Goal: Find specific page/section: Find specific page/section

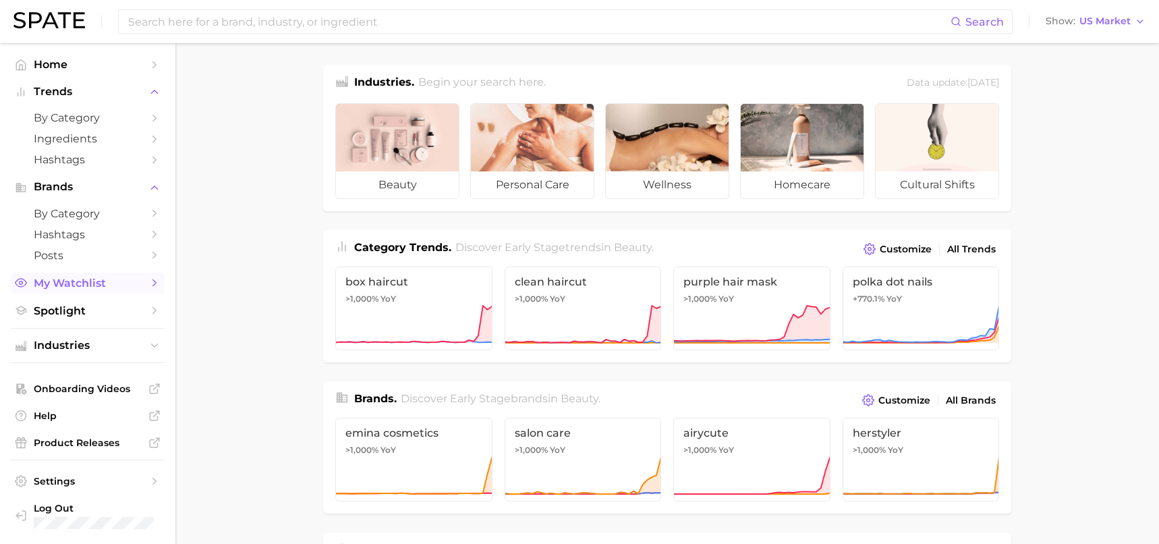
click at [98, 281] on span "My Watchlist" at bounding box center [88, 283] width 108 height 13
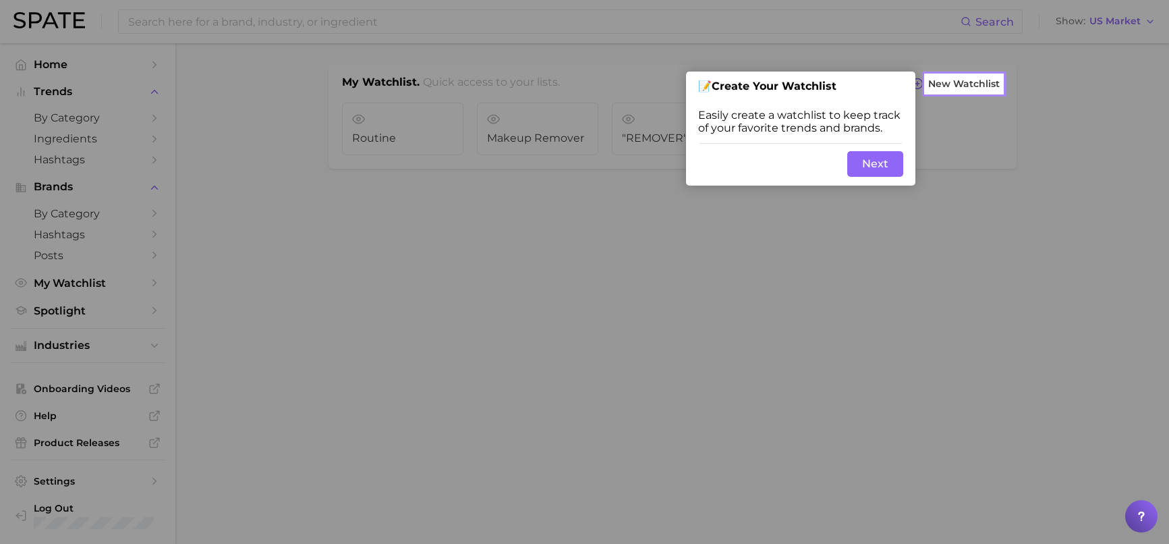
click at [1018, 144] on div at bounding box center [1086, 272] width 167 height 544
click at [882, 170] on button "Next" at bounding box center [875, 164] width 56 height 26
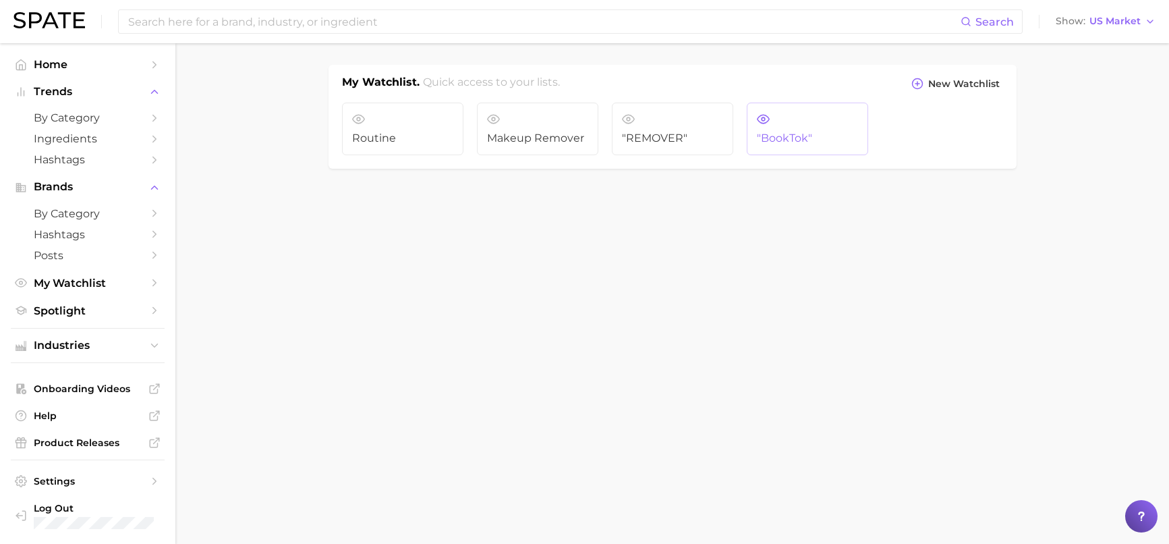
click at [816, 140] on span ""BookTok"" at bounding box center [807, 138] width 101 height 12
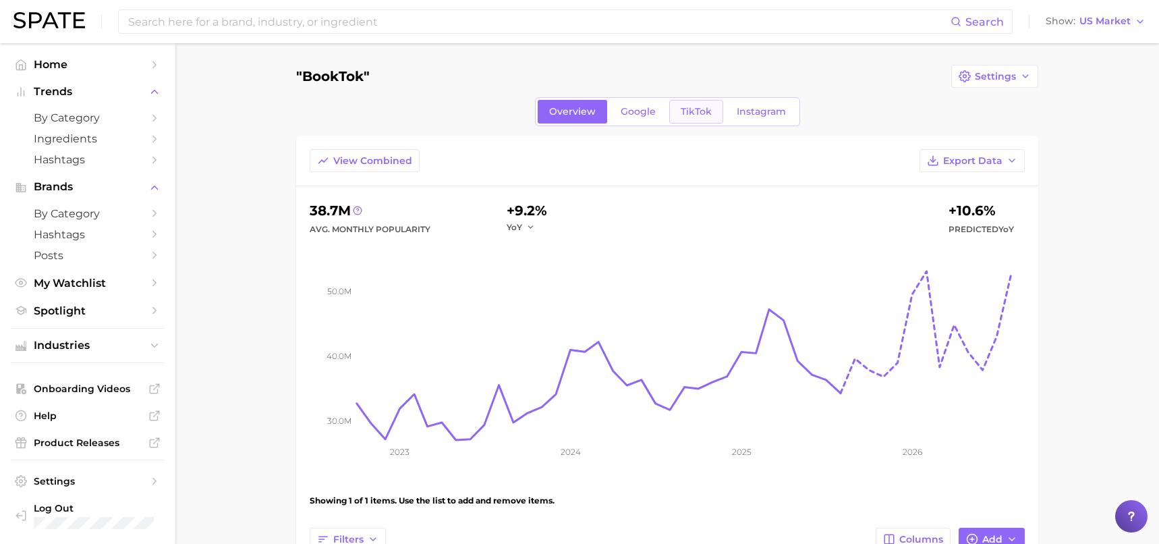
click at [681, 117] on span "TikTok" at bounding box center [696, 111] width 31 height 11
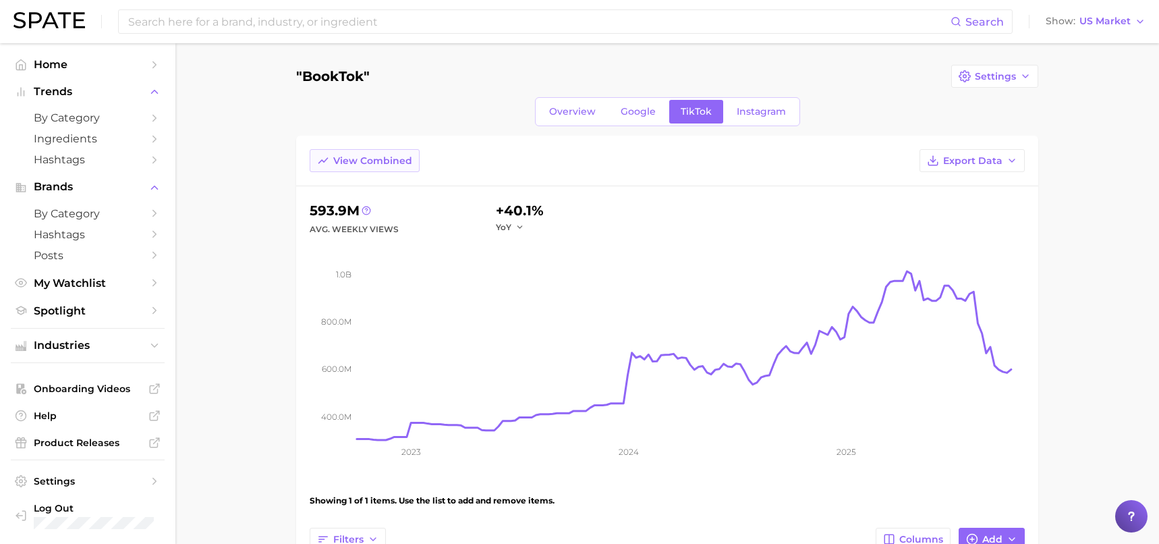
click at [388, 163] on span "View Combined" at bounding box center [372, 160] width 79 height 11
click at [584, 113] on span "Overview" at bounding box center [572, 111] width 47 height 11
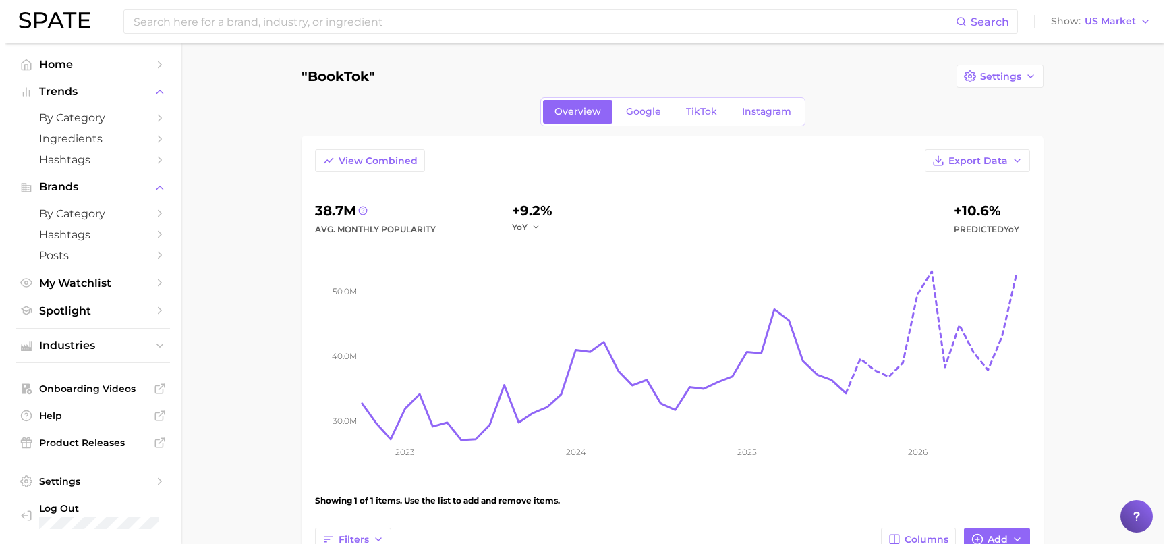
scroll to position [210, 0]
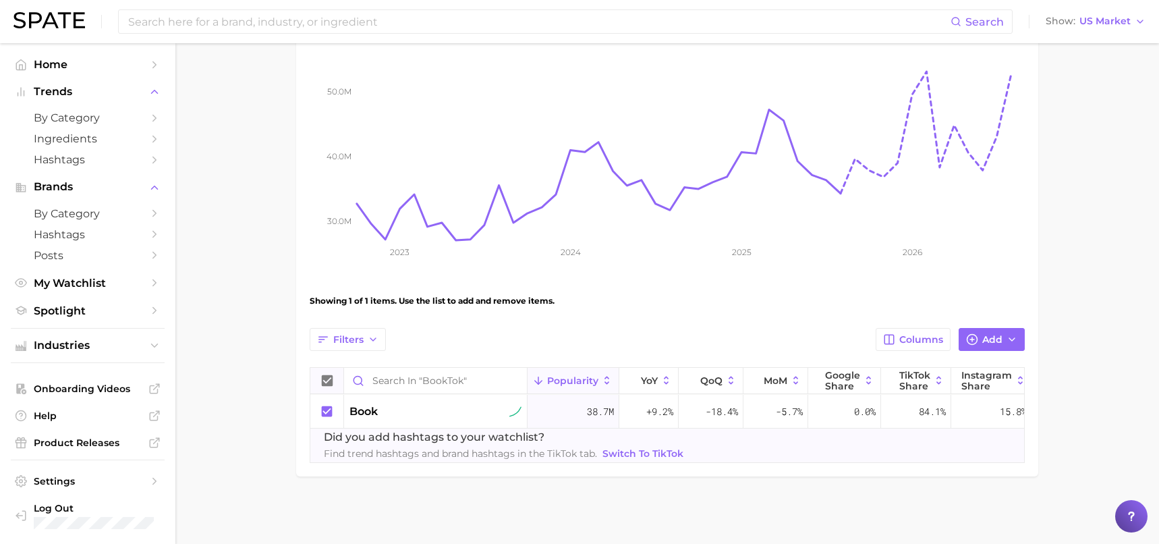
click at [323, 375] on icon at bounding box center [327, 380] width 11 height 11
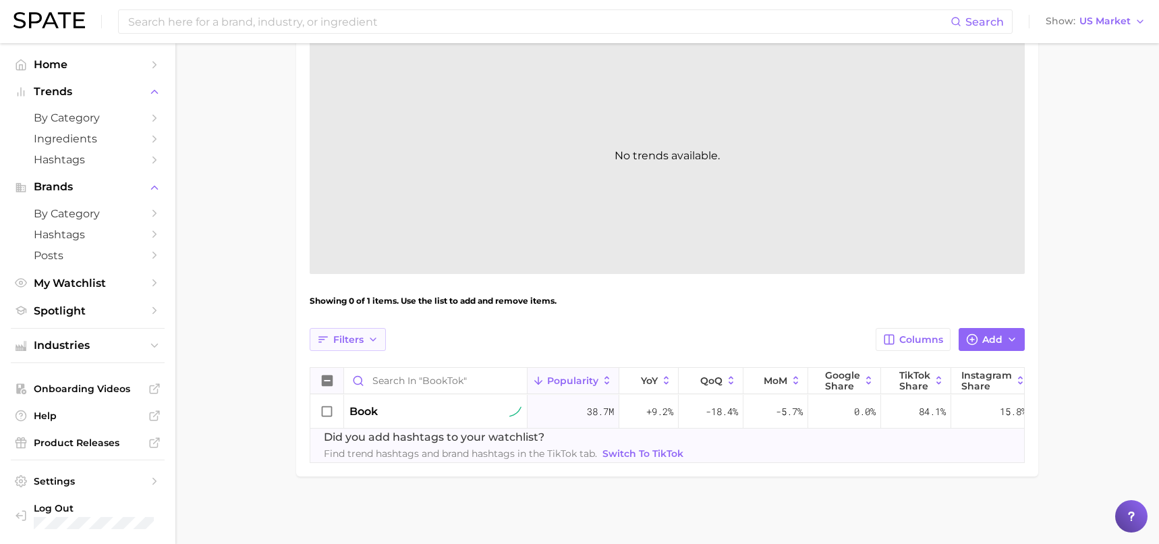
click at [350, 338] on button "Filters" at bounding box center [348, 339] width 76 height 23
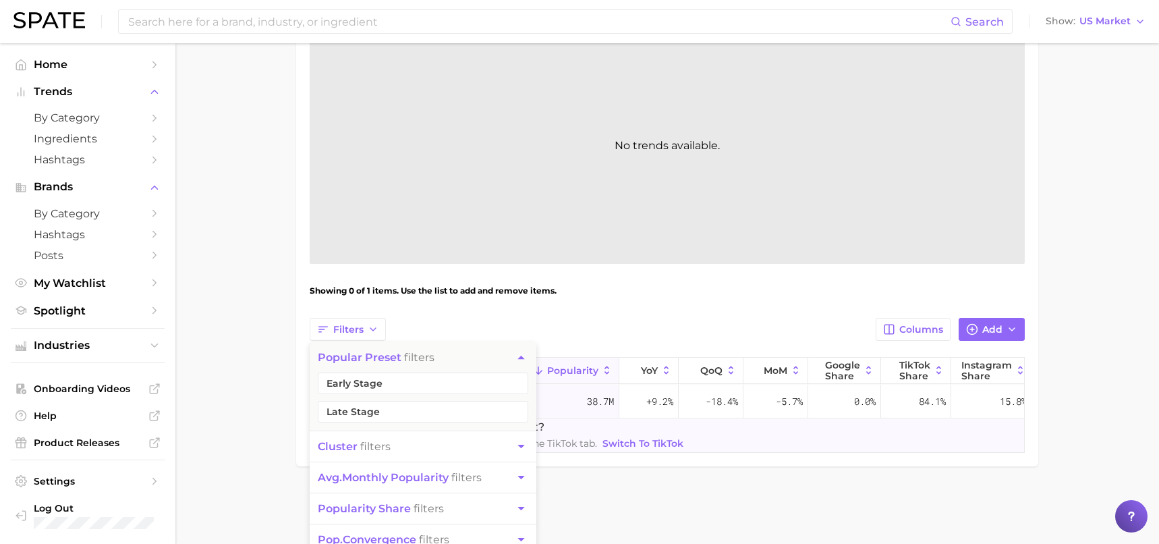
click at [285, 364] on main ""BookTok" Settings Overview Google TikTok Instagram View Combined Export Data -…" at bounding box center [667, 183] width 984 height 700
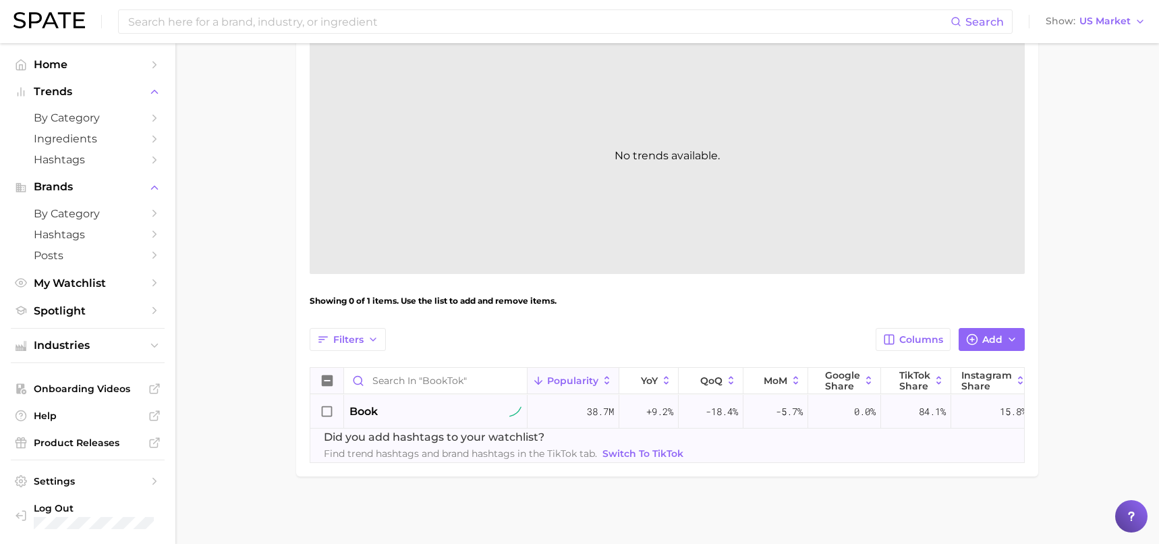
click at [333, 404] on icon at bounding box center [327, 411] width 15 height 15
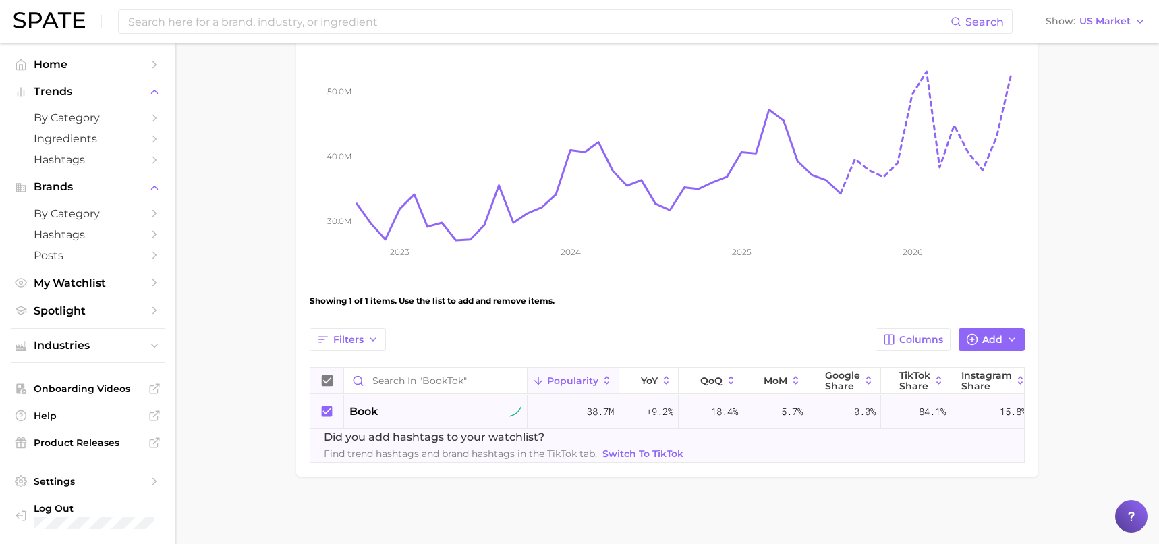
click at [414, 410] on div "book" at bounding box center [436, 412] width 184 height 34
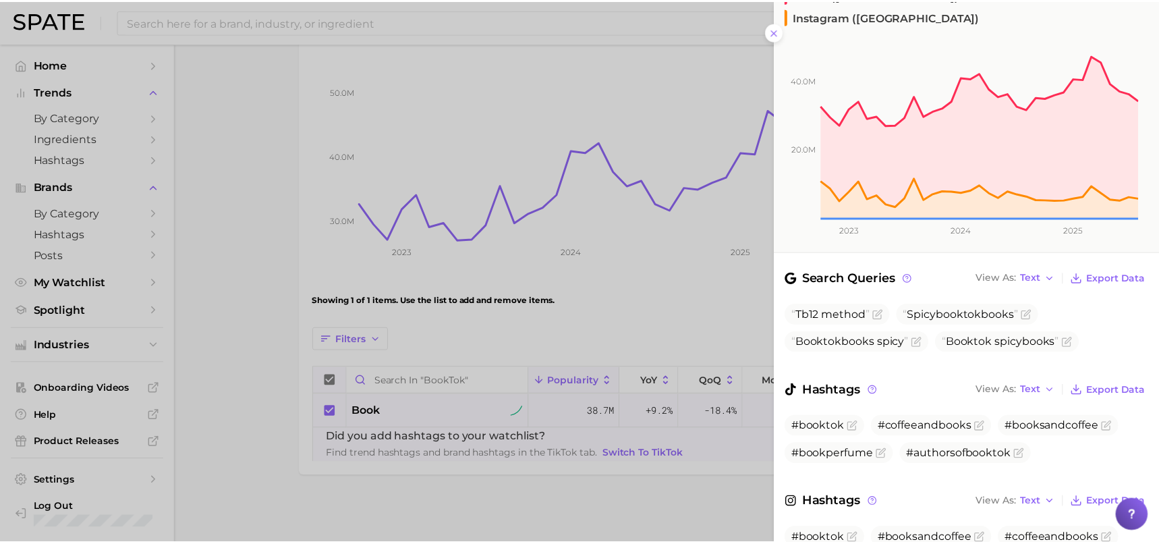
scroll to position [241, 0]
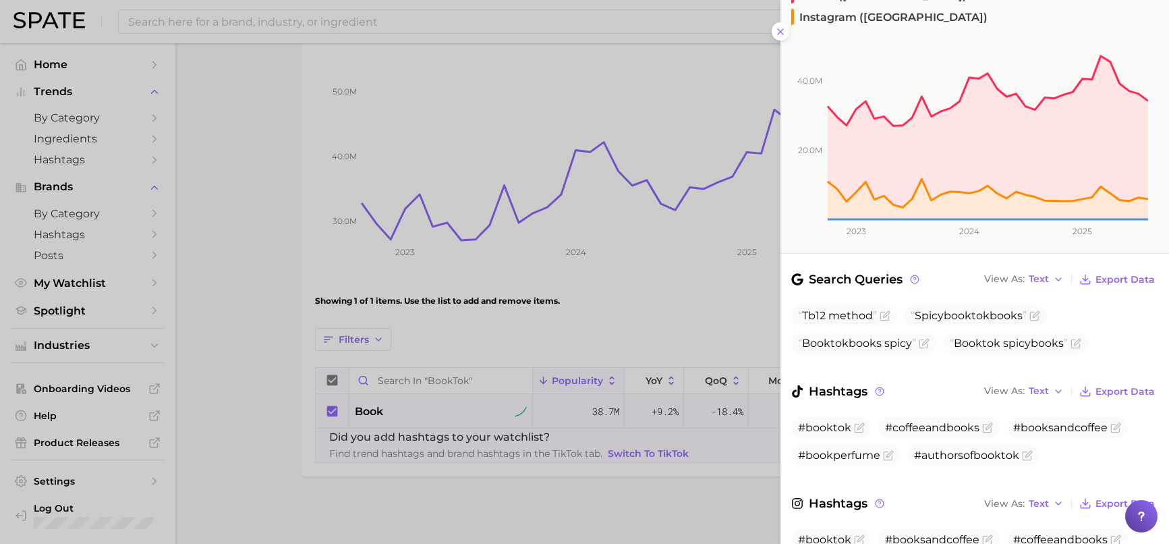
click at [221, 299] on div at bounding box center [584, 272] width 1169 height 544
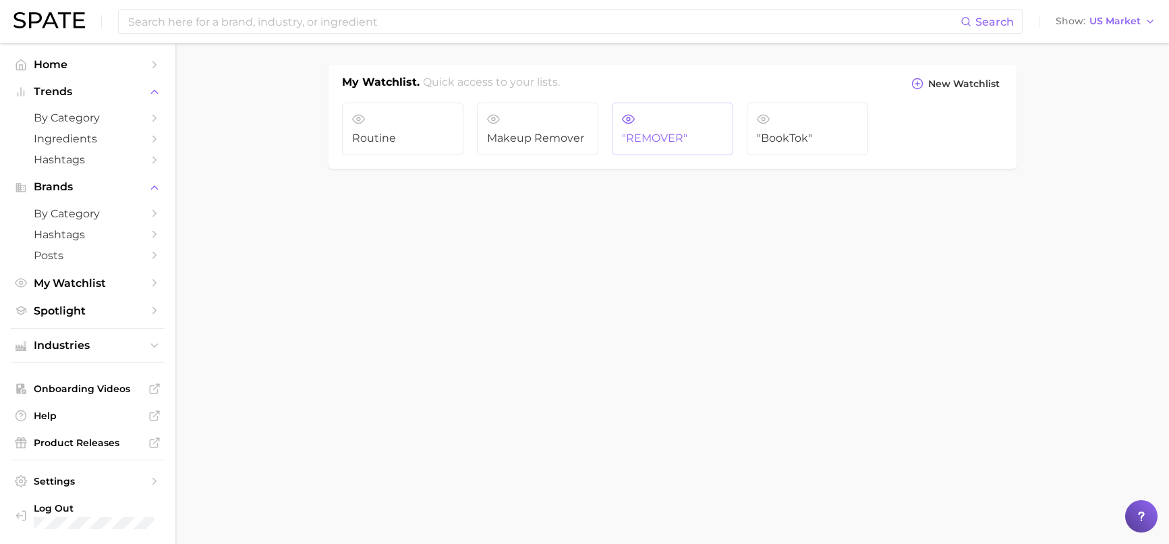
click at [637, 142] on span ""REMOVER"" at bounding box center [672, 138] width 101 height 12
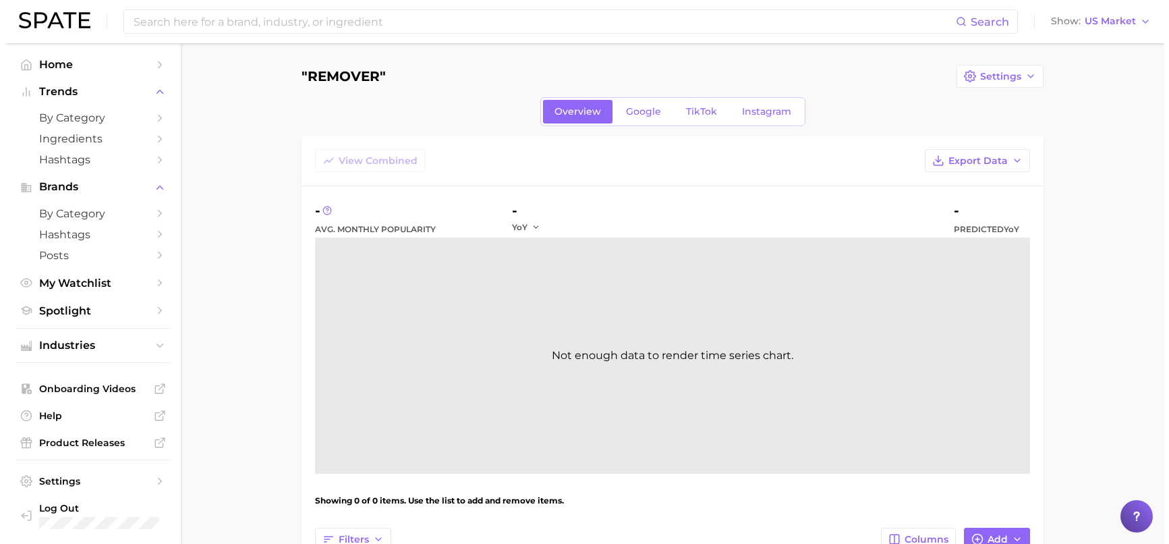
scroll to position [217, 0]
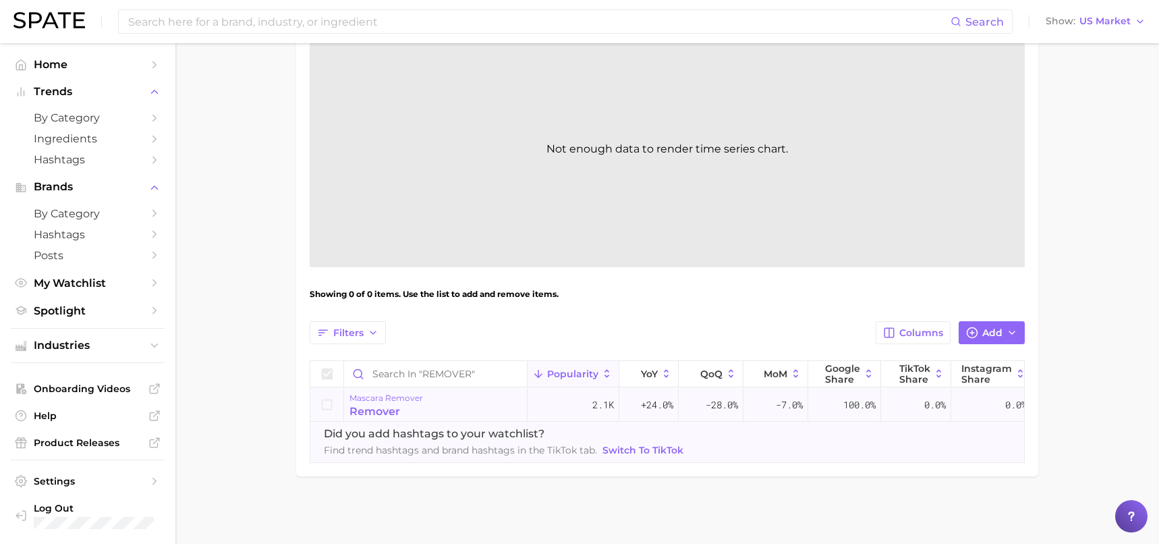
click at [385, 404] on div "remover" at bounding box center [387, 412] width 74 height 16
